Goal: Information Seeking & Learning: Learn about a topic

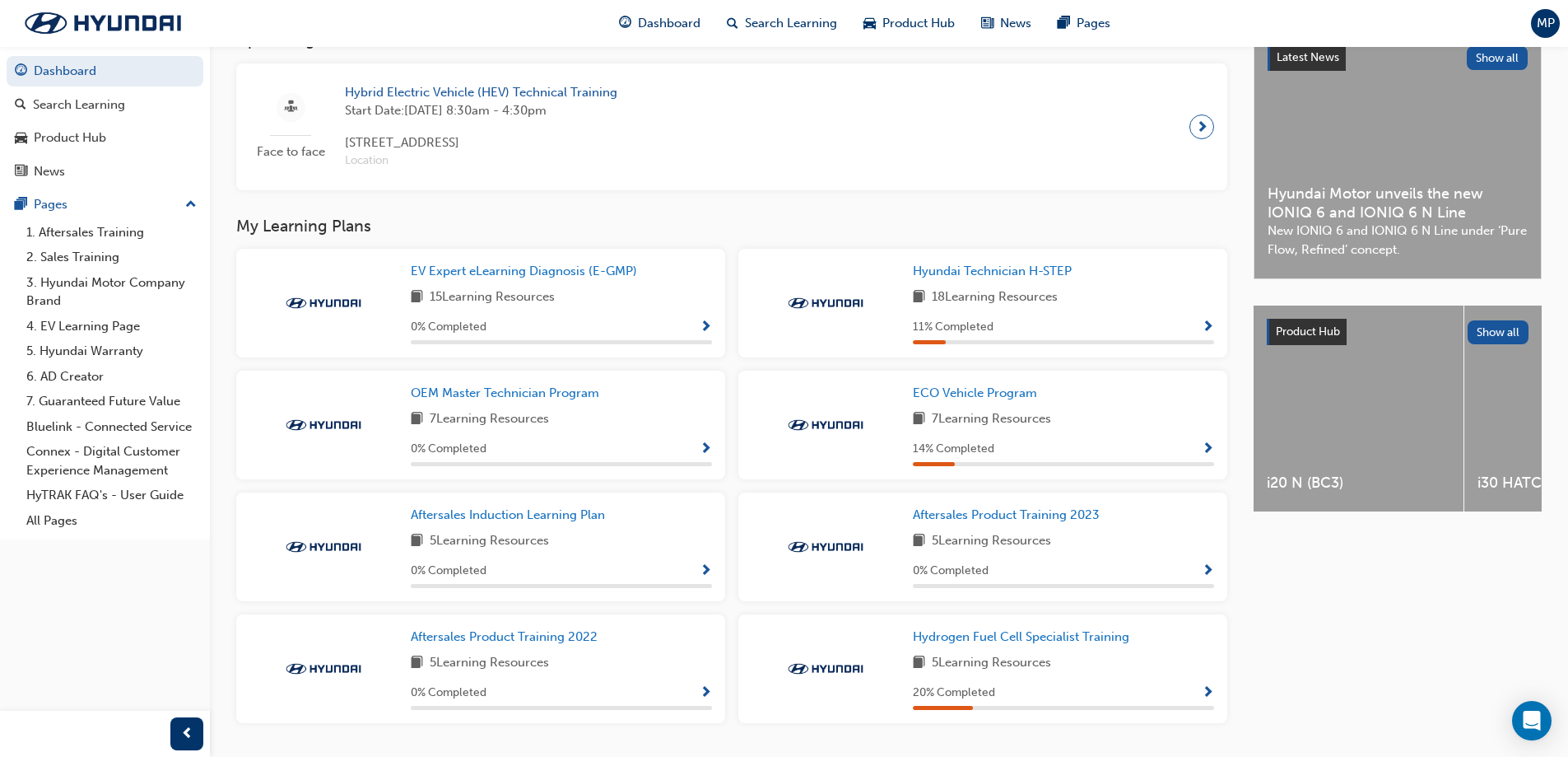
scroll to position [360, 0]
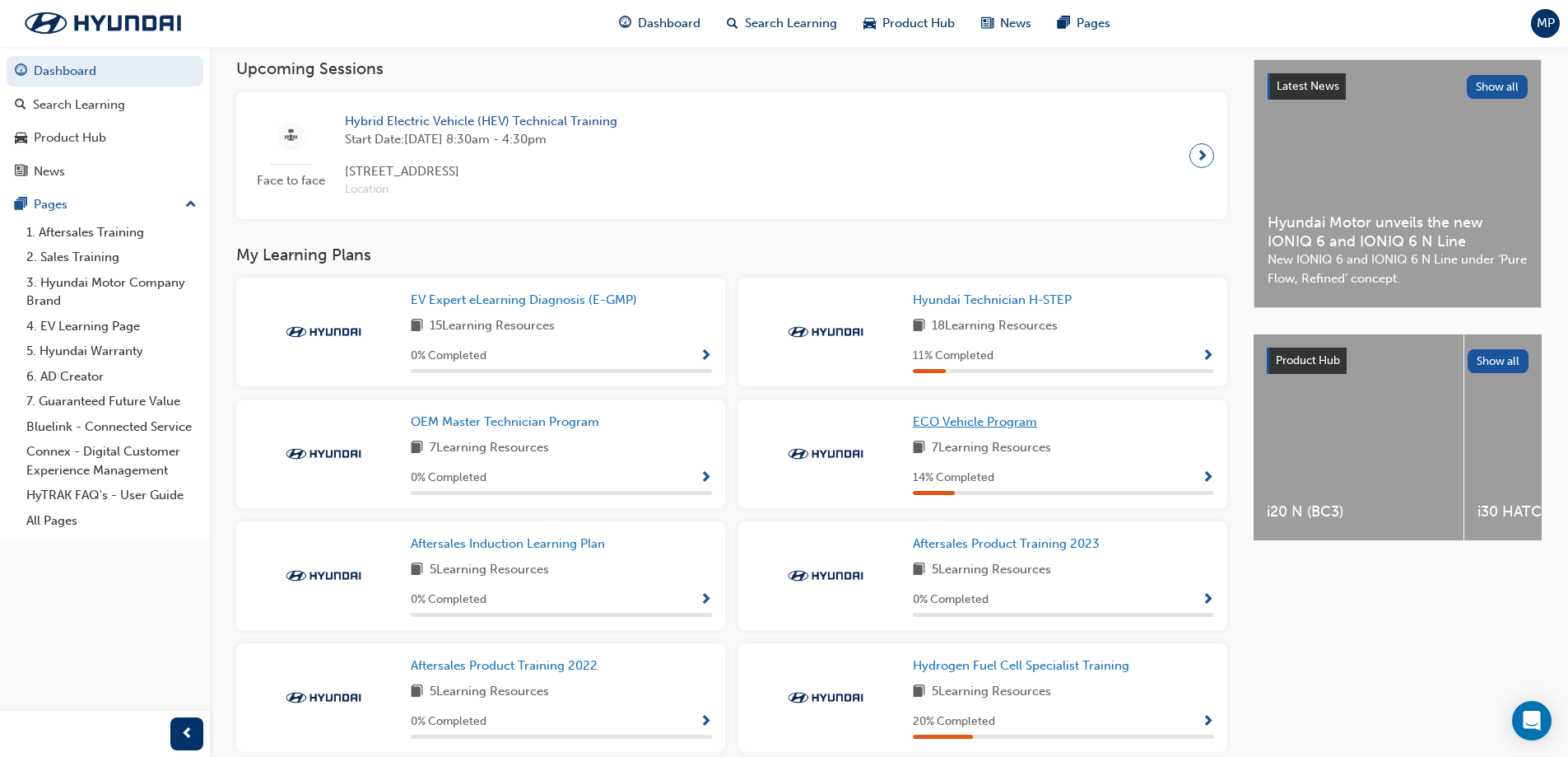
click at [984, 429] on span "ECO Vehicle Program" at bounding box center [976, 422] width 125 height 15
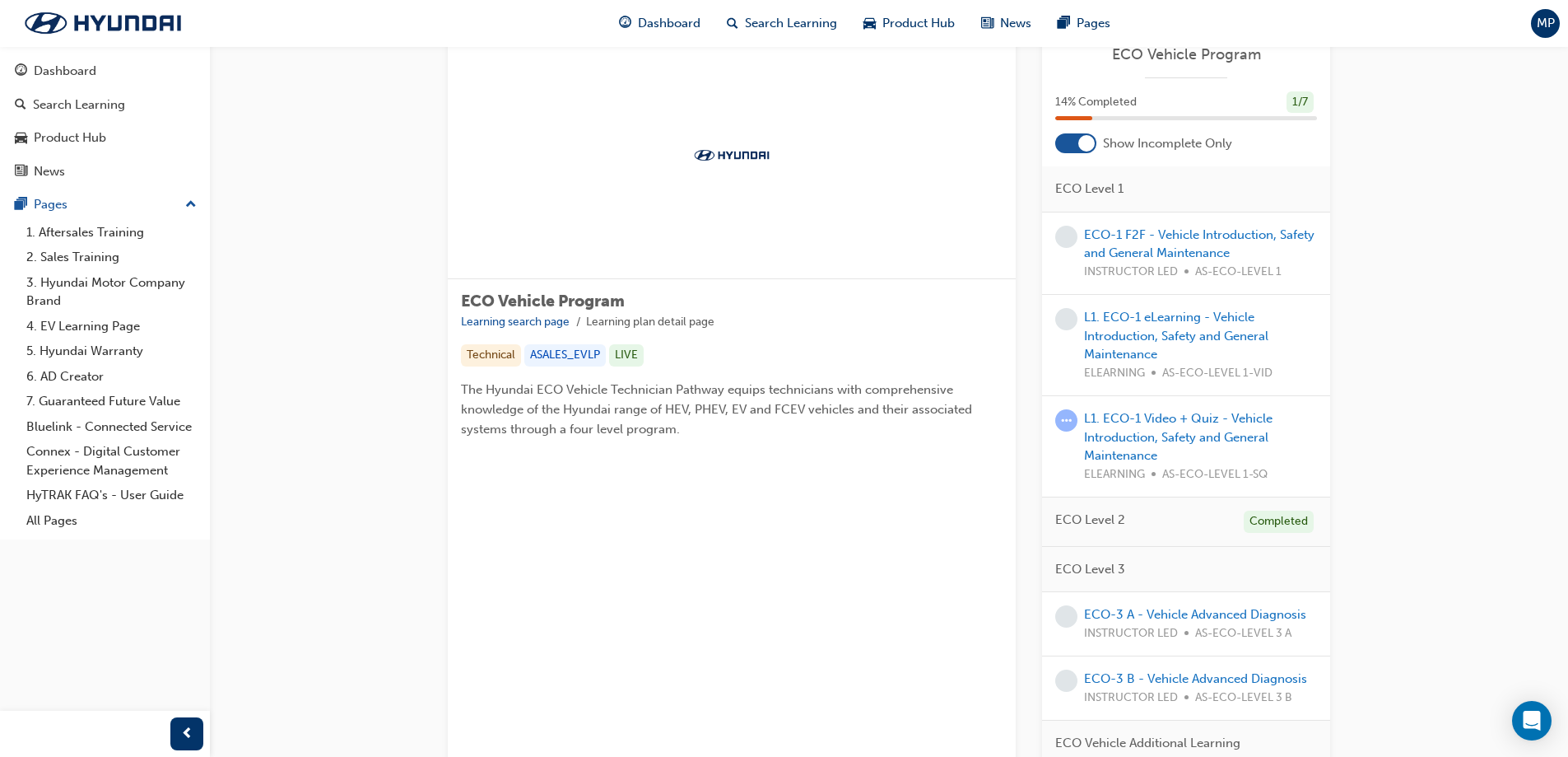
scroll to position [82, 0]
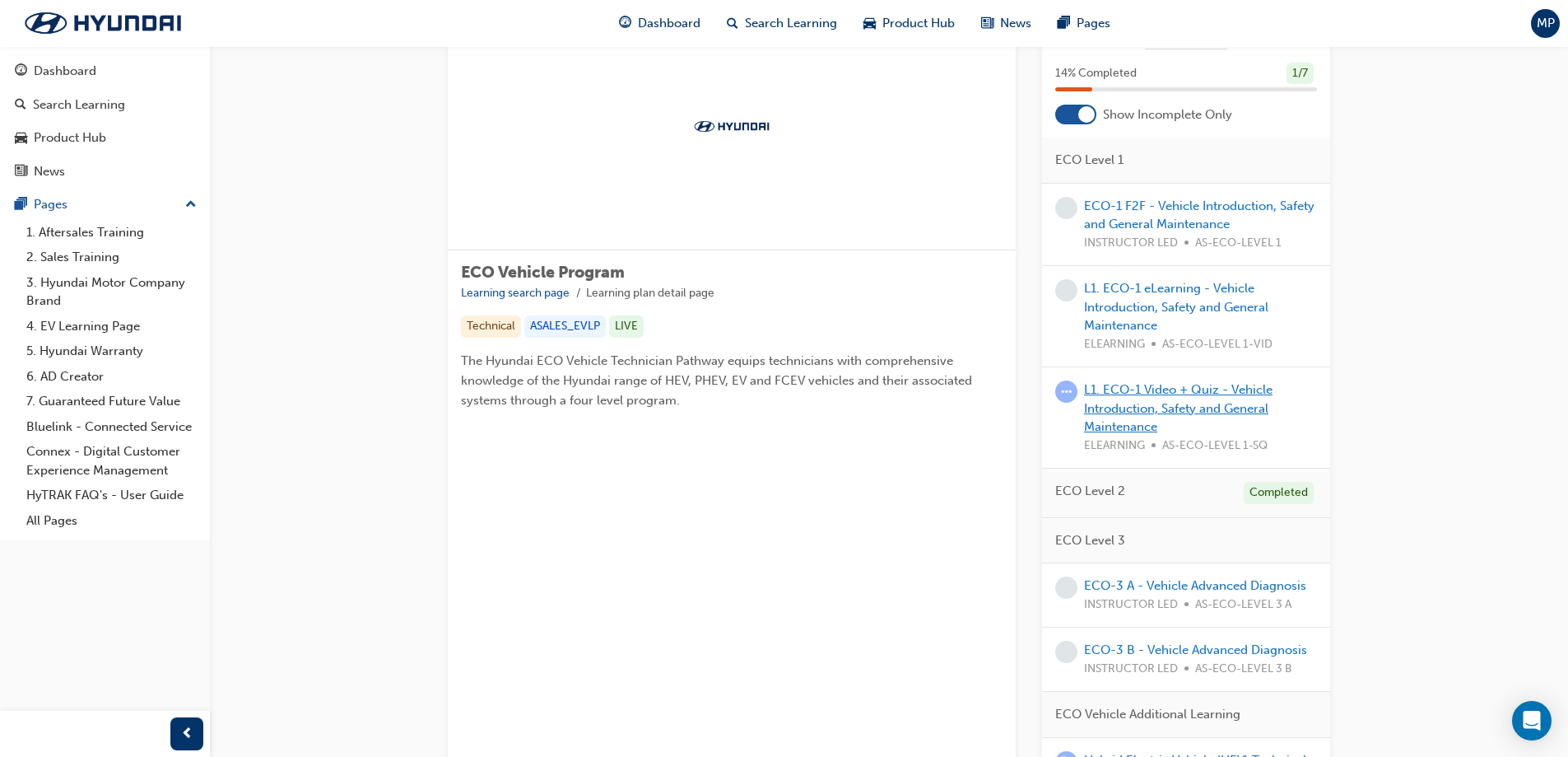
click at [1178, 411] on link "L1. ECO-1 Video + Quiz - Vehicle Introduction, Safety and General Maintenance" at bounding box center [1178, 408] width 189 height 52
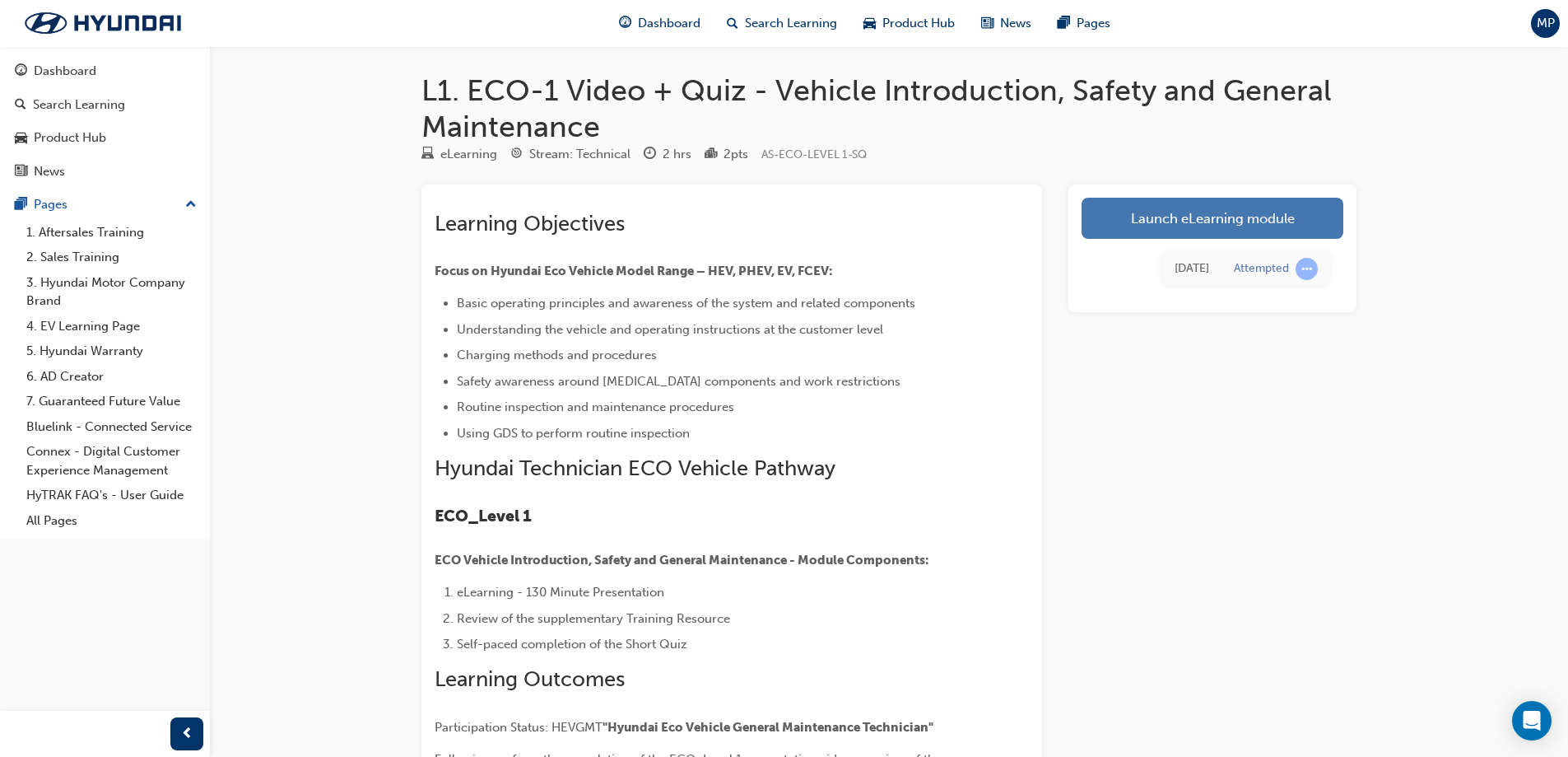
click at [1210, 229] on link "Launch eLearning module" at bounding box center [1211, 218] width 261 height 42
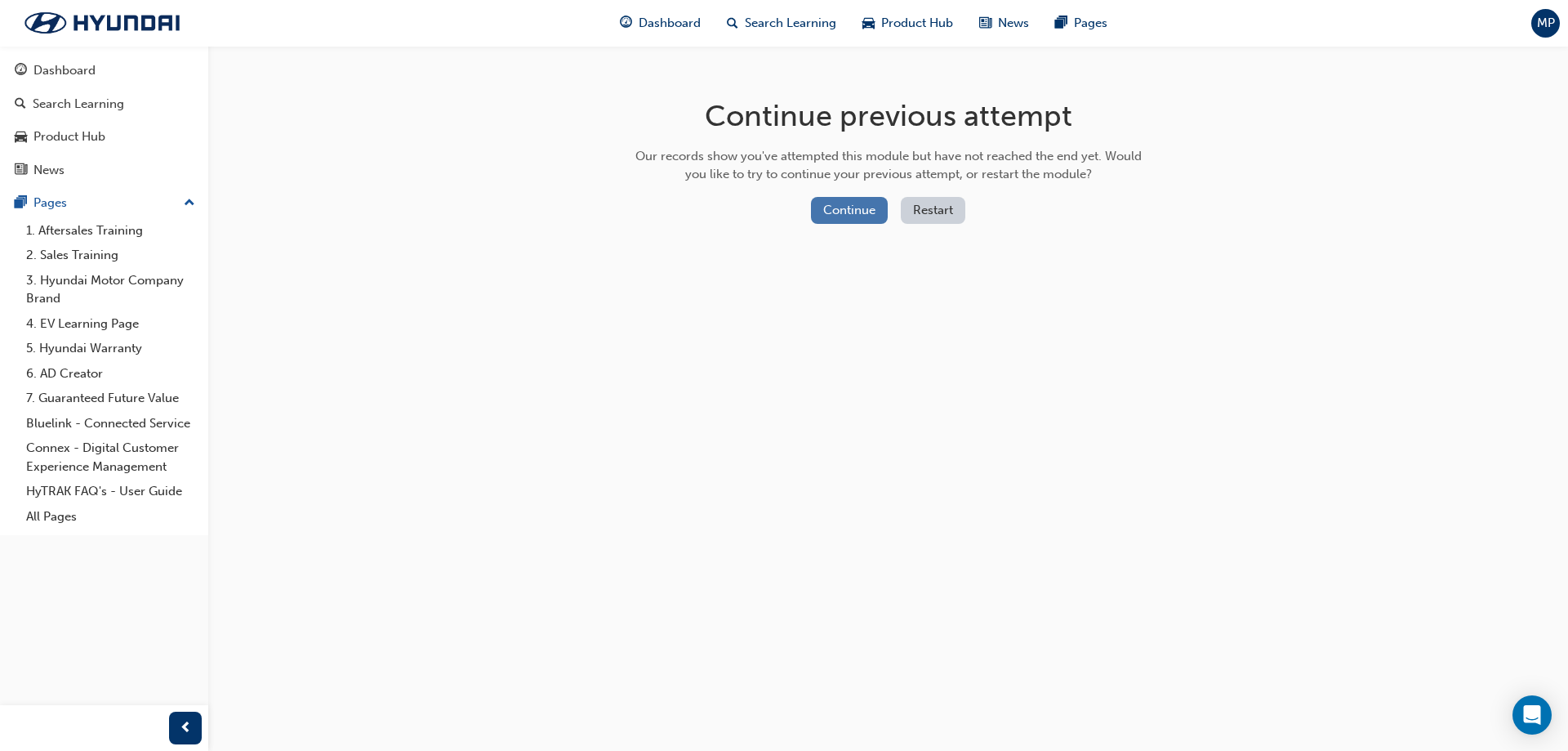
click at [847, 212] on button "Continue" at bounding box center [849, 210] width 77 height 27
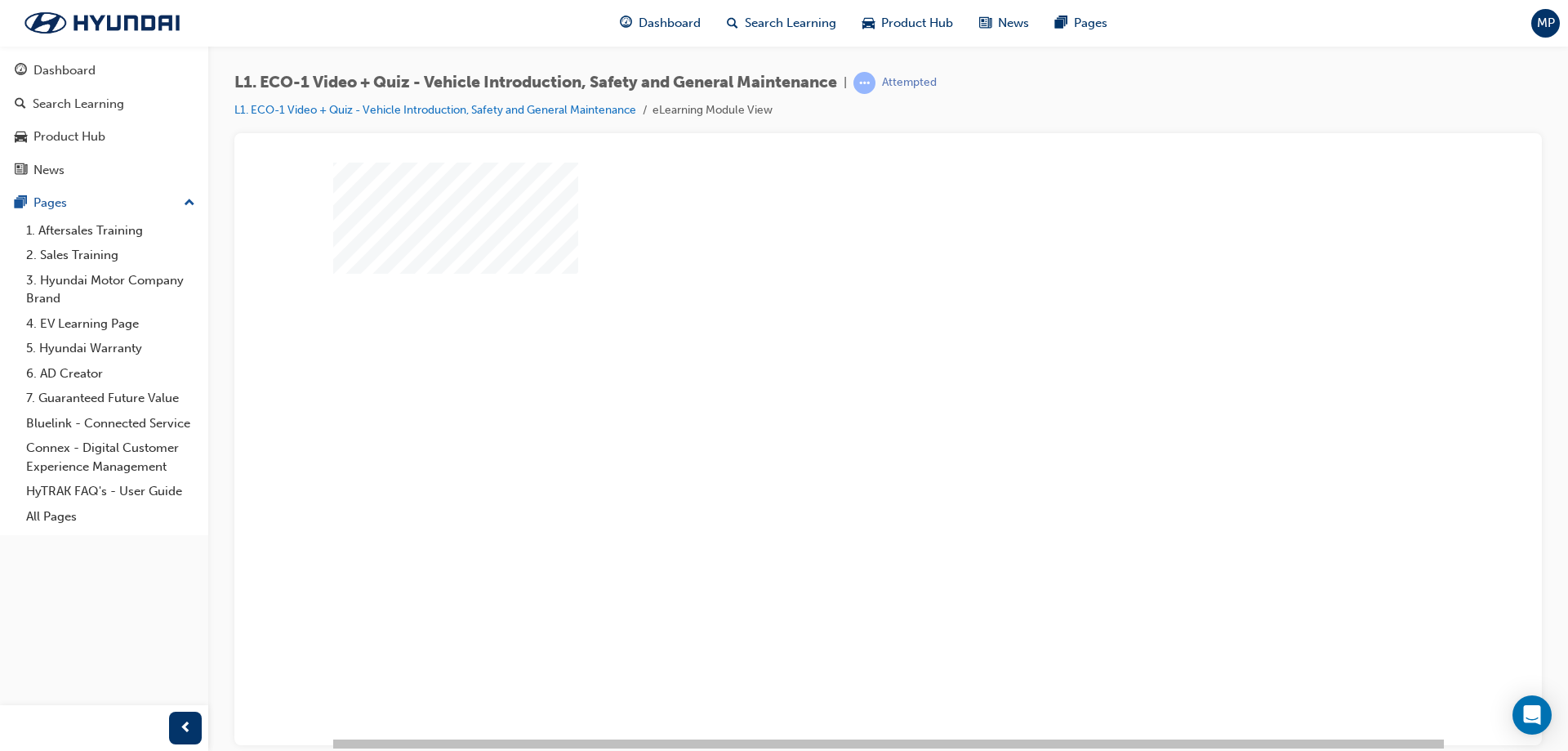
scroll to position [27, 0]
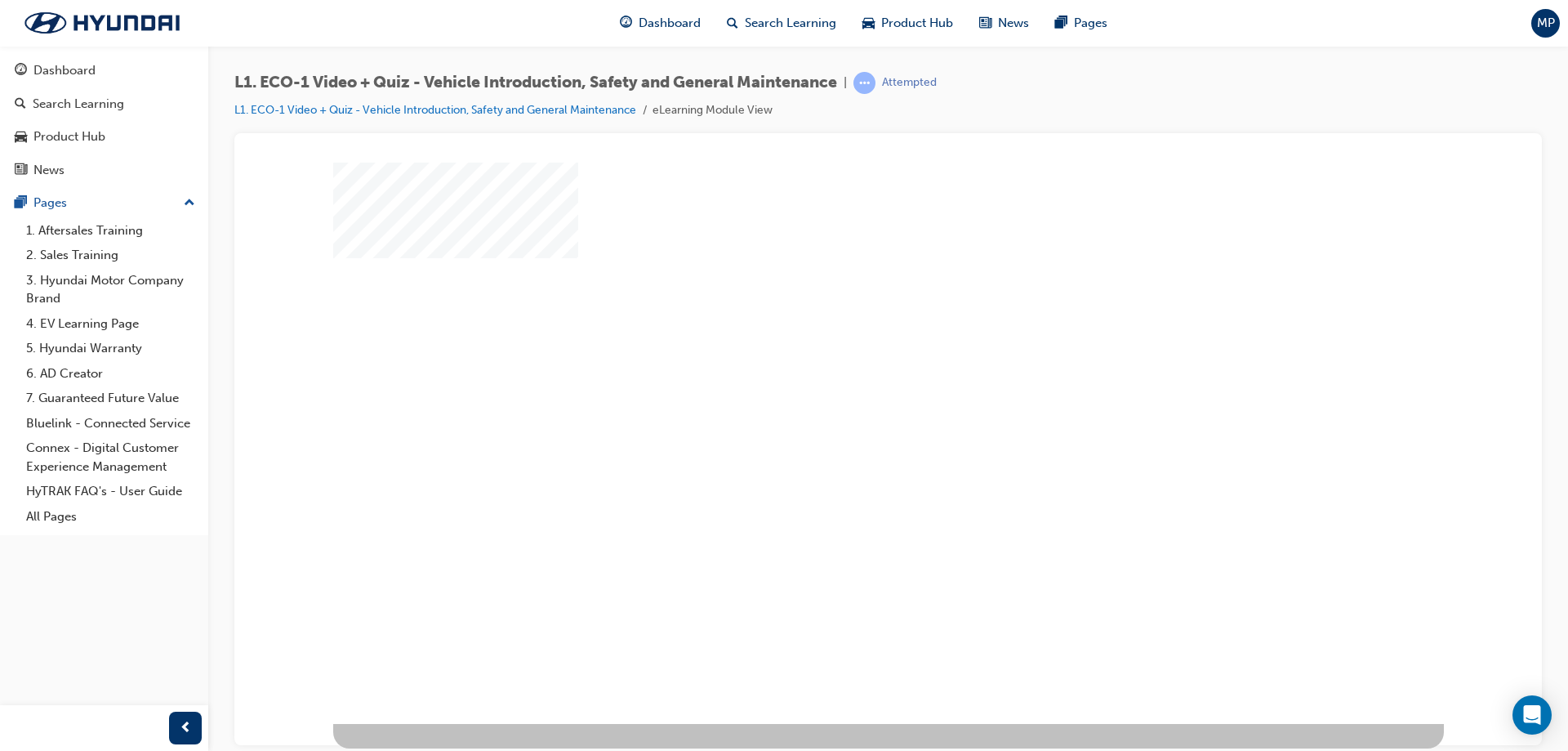
drag, startPoint x: 1517, startPoint y: 346, endPoint x: 1778, endPoint y: 607, distance: 369.1
drag, startPoint x: 958, startPoint y: 727, endPoint x: 988, endPoint y: 732, distance: 30.4
click at [988, 732] on div at bounding box center [888, 441] width 1111 height 612
drag, startPoint x: 988, startPoint y: 732, endPoint x: 1198, endPoint y: 724, distance: 210.2
click at [1192, 728] on div at bounding box center [888, 441] width 1111 height 612
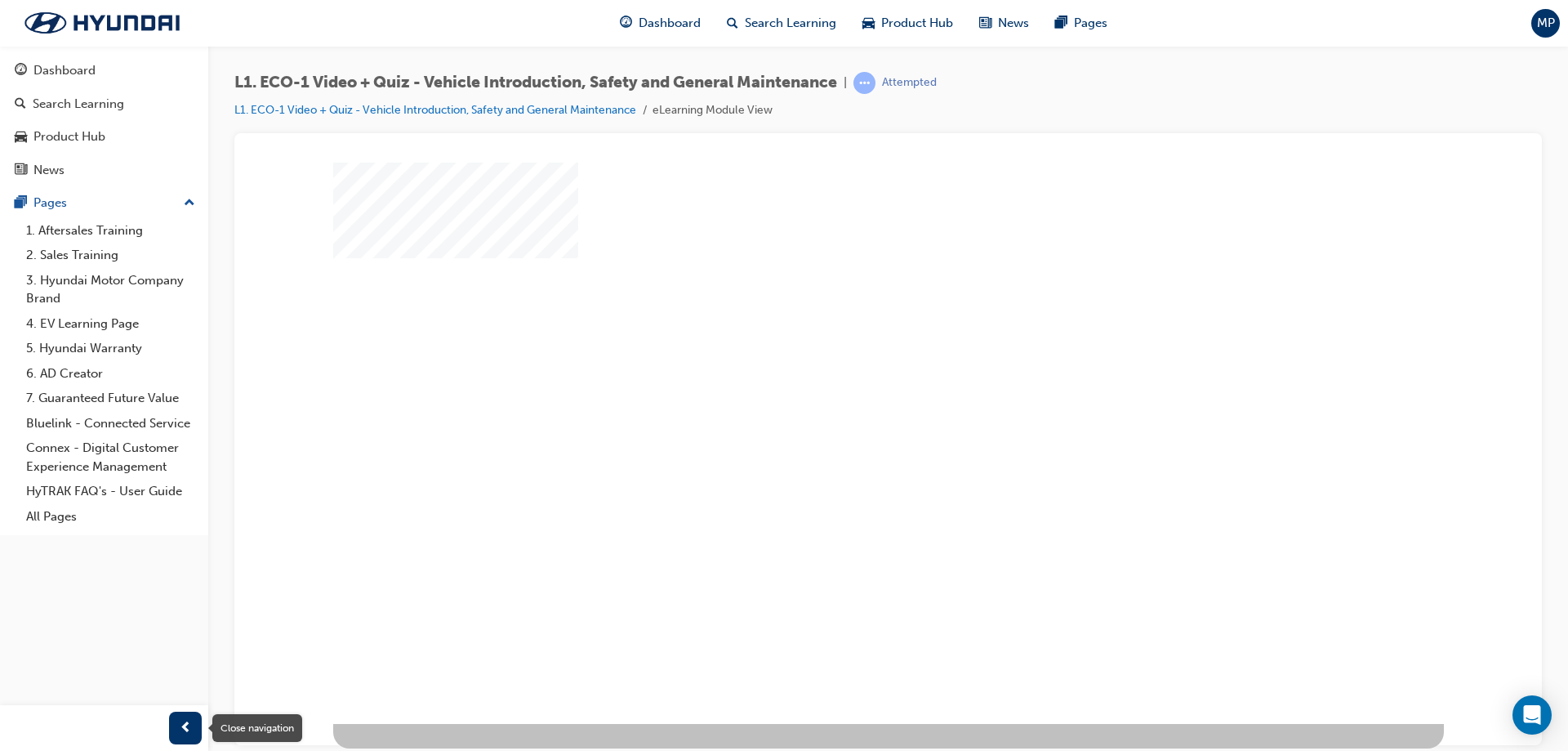
click at [169, 723] on div "button" at bounding box center [185, 728] width 33 height 33
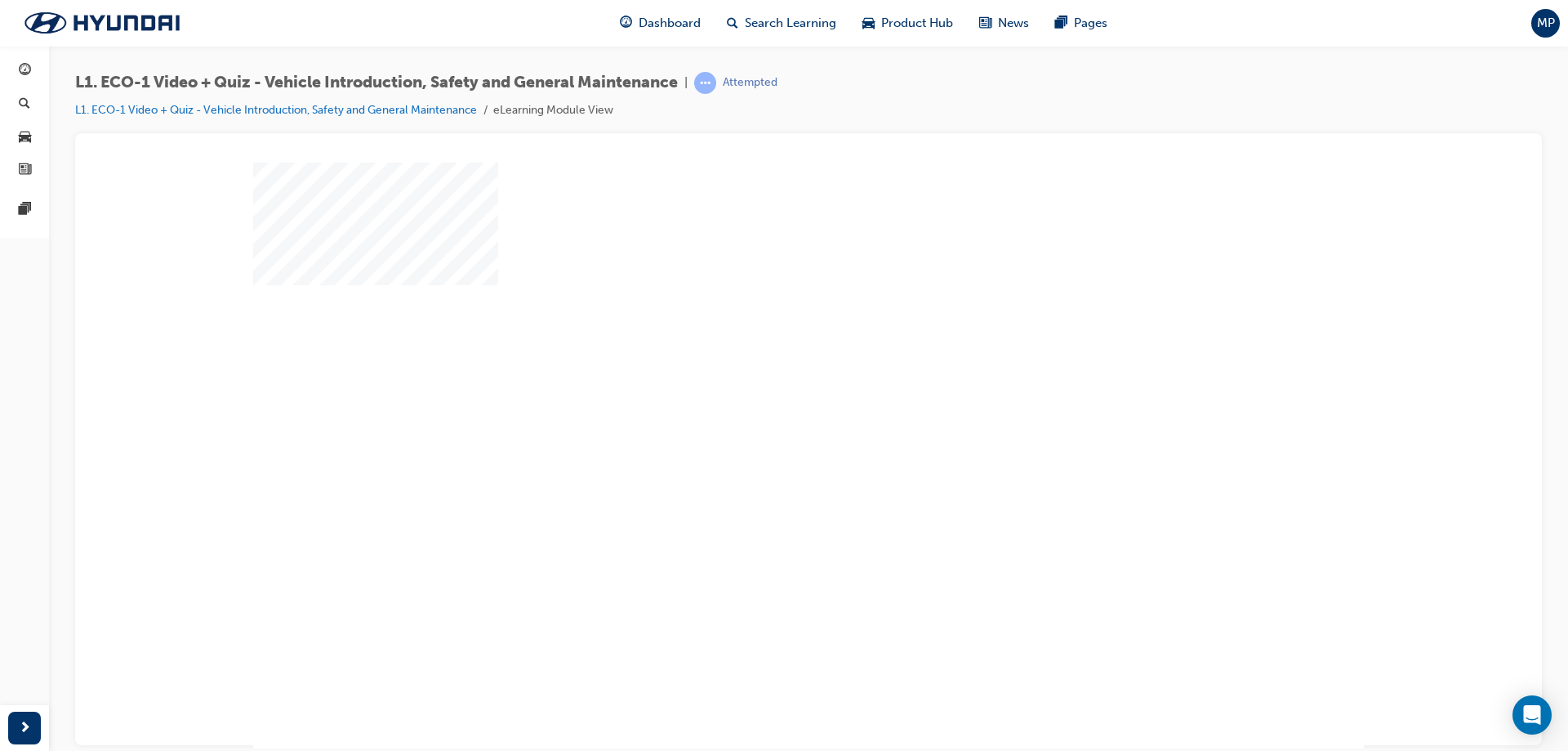
click at [191, 169] on div at bounding box center [808, 169] width 1428 height 0
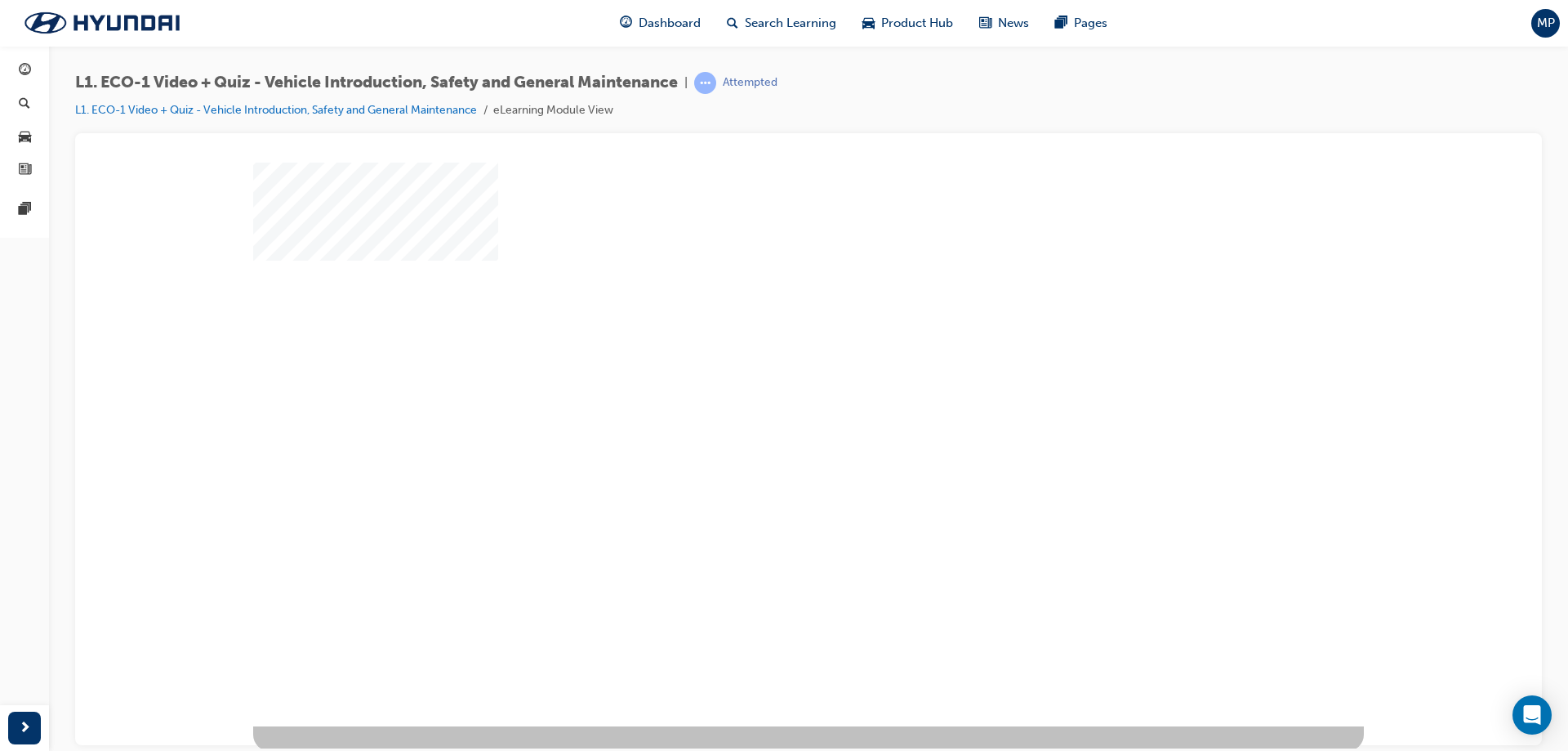
scroll to position [27, 0]
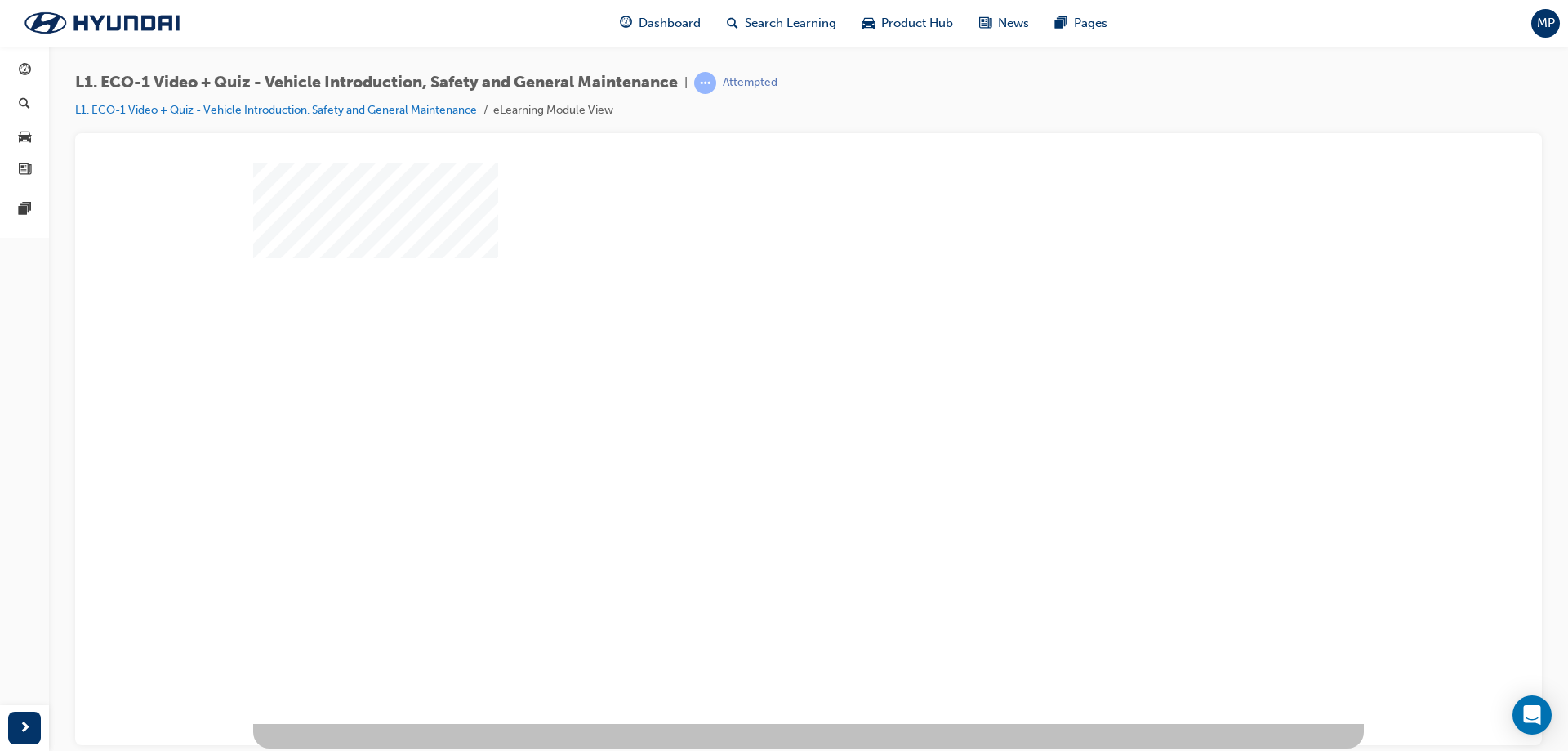
click at [761, 381] on div "play" at bounding box center [761, 381] width 0 height 0
